Goal: Task Accomplishment & Management: Manage account settings

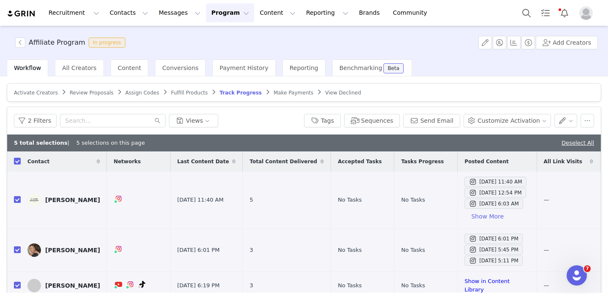
click at [82, 96] on div "Review Proposals" at bounding box center [92, 92] width 44 height 7
click at [81, 96] on div "Review Proposals" at bounding box center [92, 92] width 44 height 7
click at [79, 93] on span "Review Proposals" at bounding box center [92, 93] width 44 height 6
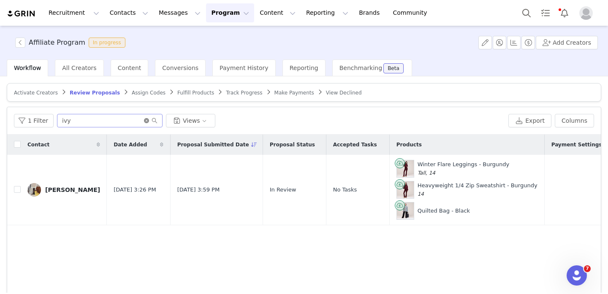
click at [144, 122] on icon "icon: close-circle" at bounding box center [146, 120] width 5 height 5
